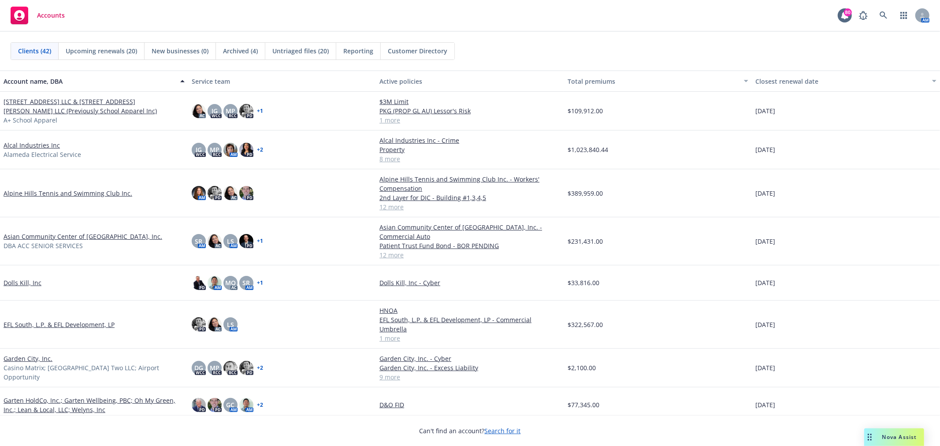
click at [307, 56] on div "Untriaged files (20)" at bounding box center [300, 51] width 71 height 17
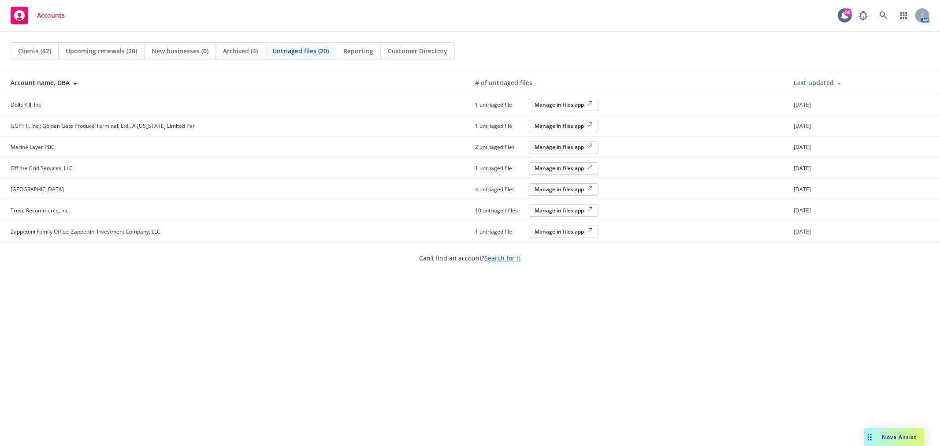
click at [576, 234] on div "Manage in files app" at bounding box center [563, 231] width 58 height 7
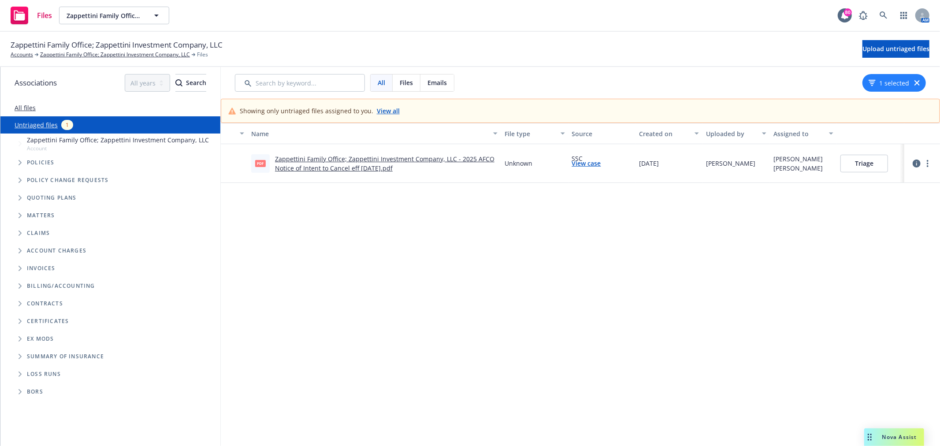
click at [389, 165] on link "Zappettini Family Office; Zappettini Investment Company, LLC - 2025 AFCO Notice…" at bounding box center [384, 164] width 219 height 18
